Goal: Task Accomplishment & Management: Complete application form

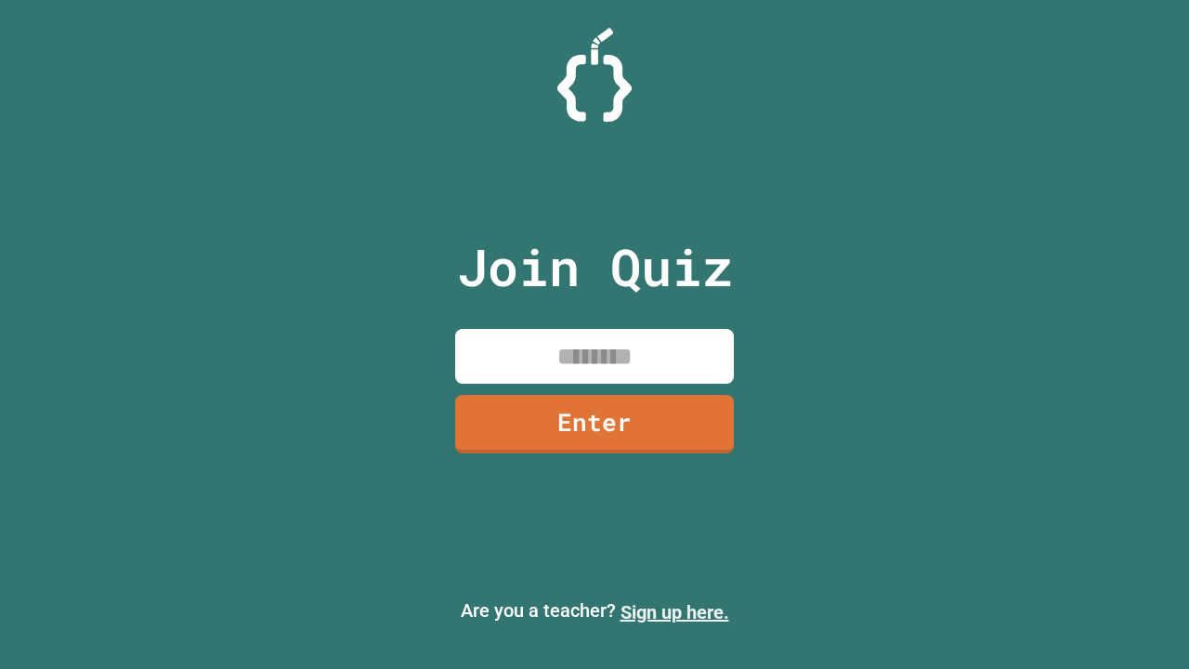
click at [674, 612] on link "Sign up here." at bounding box center [674, 612] width 109 height 22
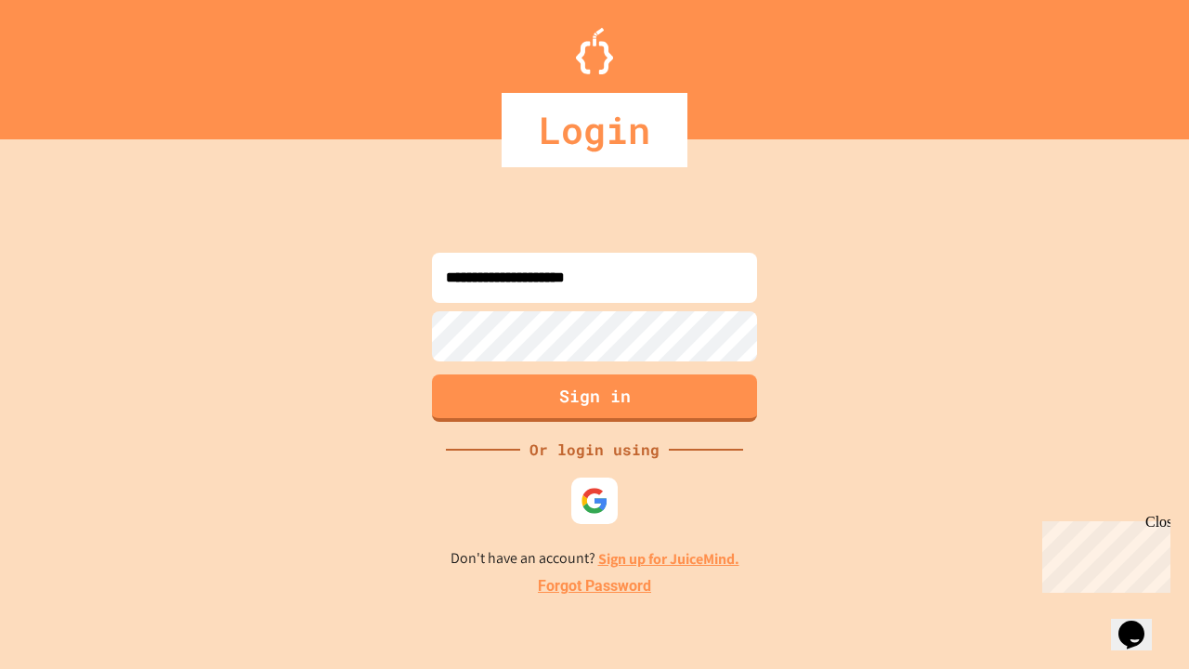
type input "**********"
